Goal: Information Seeking & Learning: Learn about a topic

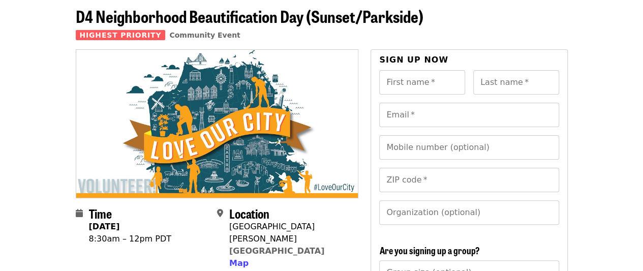
scroll to position [47, 0]
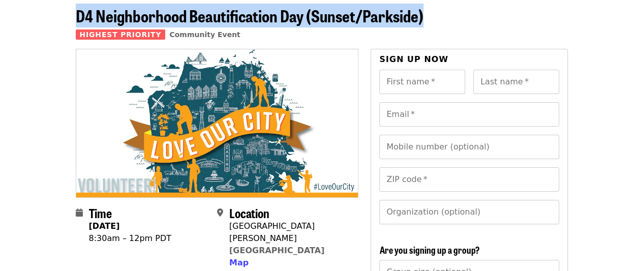
drag, startPoint x: 123, startPoint y: 16, endPoint x: 450, endPoint y: 19, distance: 327.4
click at [450, 19] on header "D4 Neighborhood Beautification Day (Sunset/Parkside) Highest Priority Community…" at bounding box center [322, 28] width 492 height 42
copy span "D4 Neighborhood Beautification Day (Sunset/Parkside)"
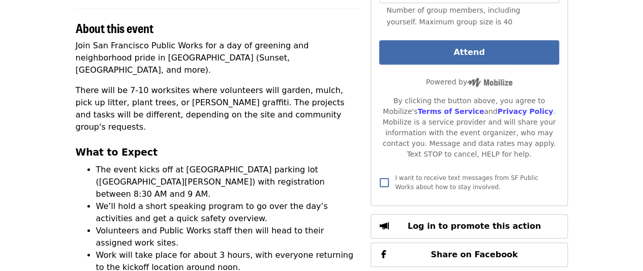
scroll to position [328, 0]
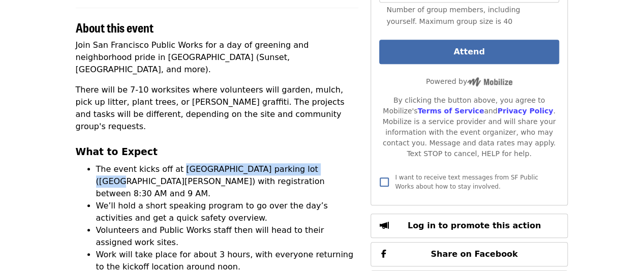
drag, startPoint x: 174, startPoint y: 132, endPoint x: 308, endPoint y: 129, distance: 133.2
click at [308, 163] on li "The event kicks off at [GEOGRAPHIC_DATA] parking lot ([GEOGRAPHIC_DATA][PERSON_…" at bounding box center [227, 181] width 263 height 37
copy li "[GEOGRAPHIC_DATA] parking lot"
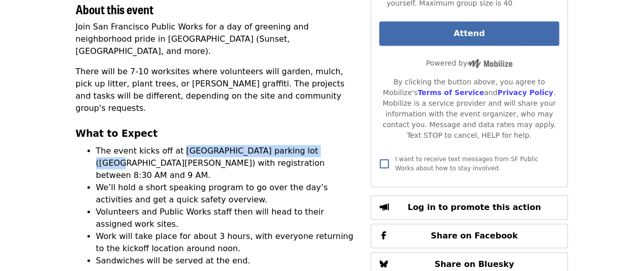
scroll to position [347, 0]
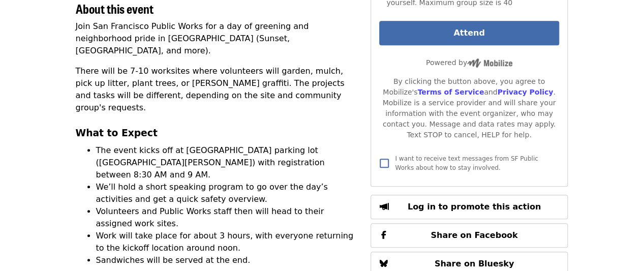
click at [268, 67] on p "There will be 7-10 worksites where volunteers will garden, mulch, pick up litte…" at bounding box center [217, 89] width 283 height 49
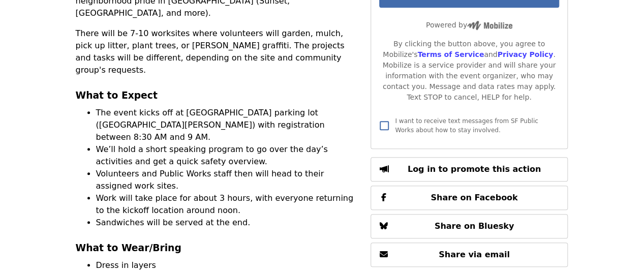
scroll to position [382, 0]
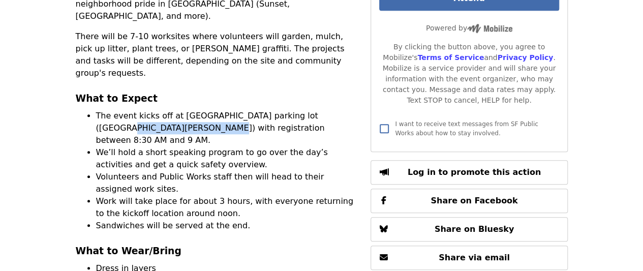
drag, startPoint x: 312, startPoint y: 79, endPoint x: 130, endPoint y: 88, distance: 181.7
click at [130, 110] on li "The event kicks off at [GEOGRAPHIC_DATA] parking lot ([GEOGRAPHIC_DATA][PERSON_…" at bounding box center [227, 128] width 263 height 37
copy li "[GEOGRAPHIC_DATA][PERSON_NAME]"
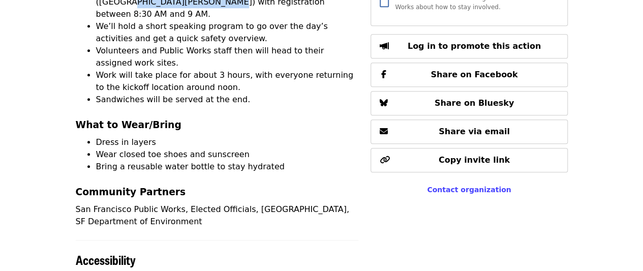
scroll to position [523, 0]
